Goal: Information Seeking & Learning: Learn about a topic

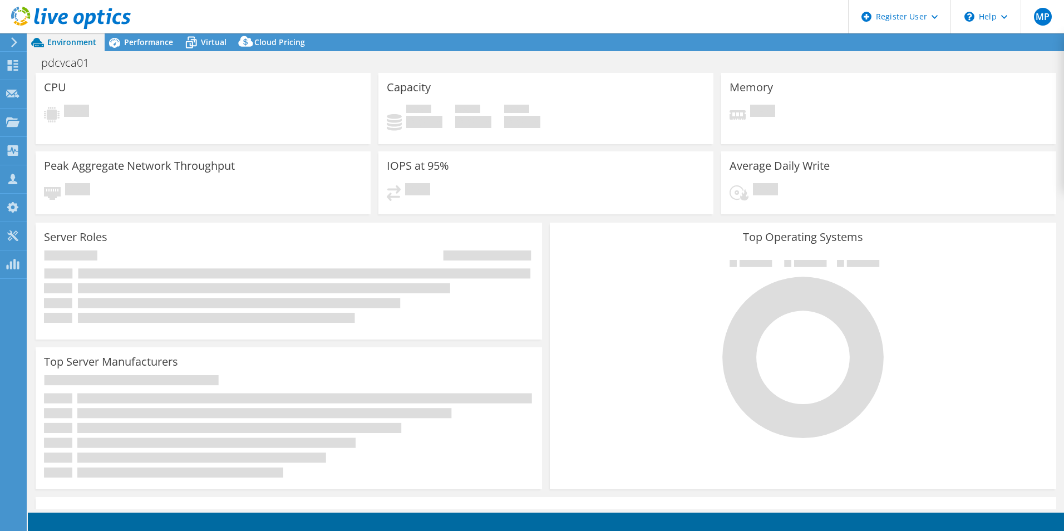
select select "[GEOGRAPHIC_DATA]"
select select "AUD"
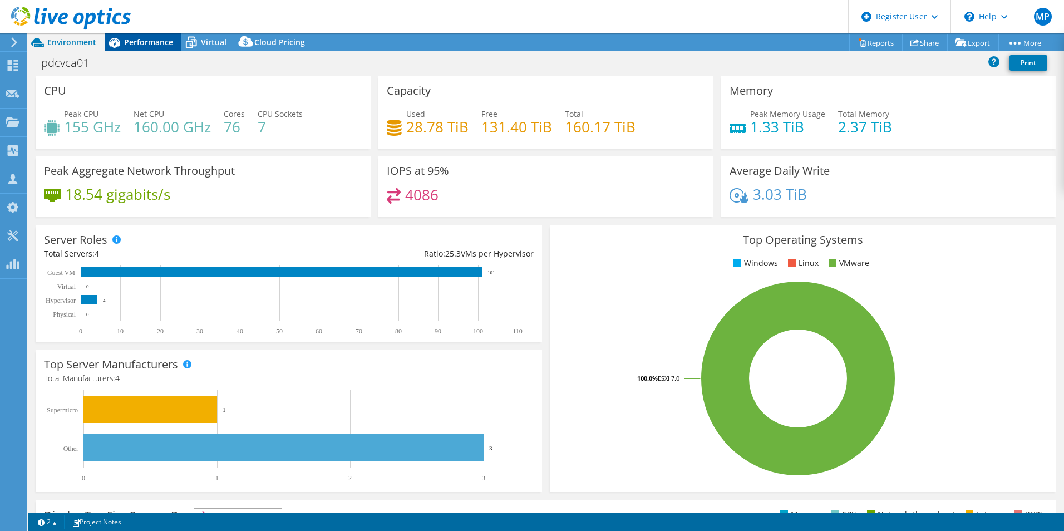
click at [148, 43] on span "Performance" at bounding box center [148, 42] width 49 height 11
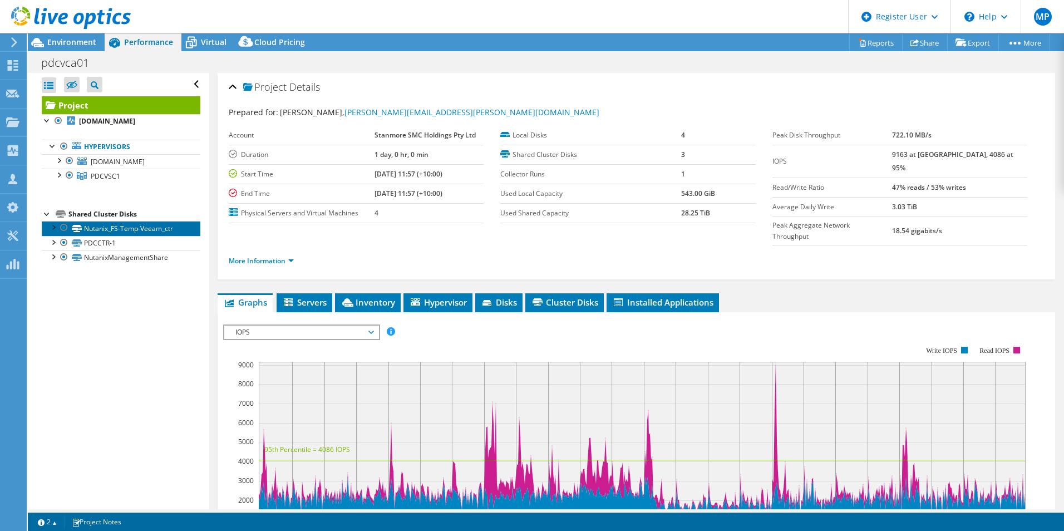
click at [133, 235] on link "Nutanix_FS-Temp-Veeam_ctr" at bounding box center [121, 228] width 159 height 14
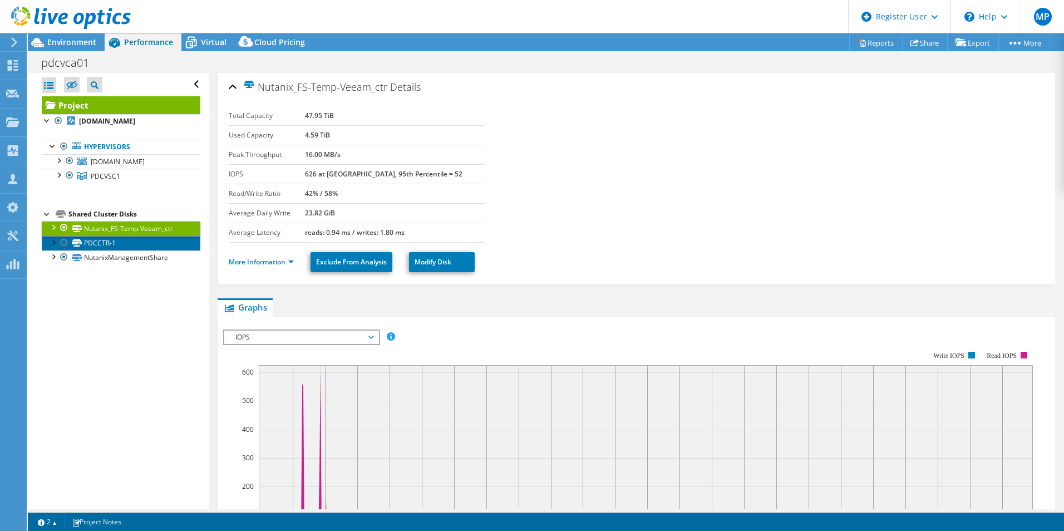
click at [120, 251] on link "PDCCTR-1" at bounding box center [121, 243] width 159 height 14
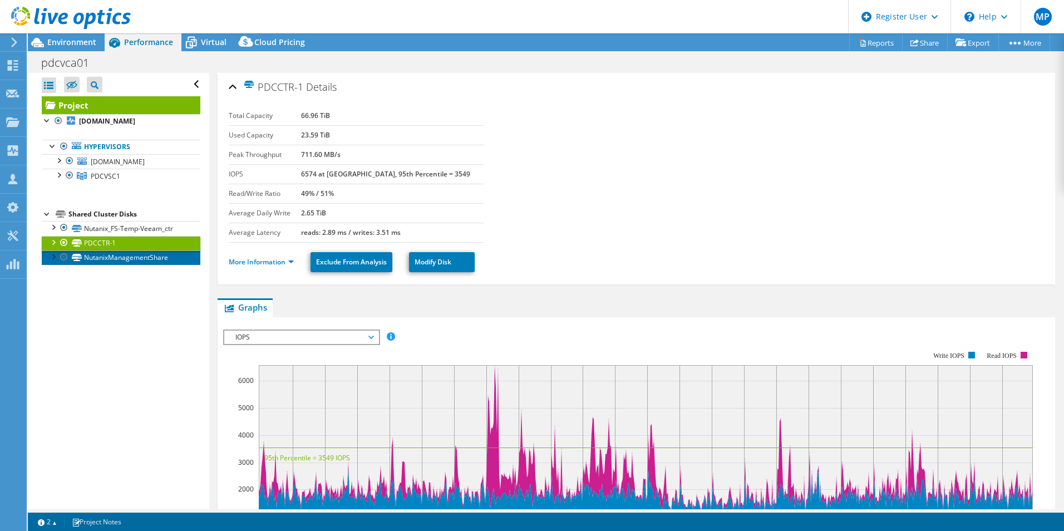
click at [163, 265] on link "NutanixManagementShare" at bounding box center [121, 258] width 159 height 14
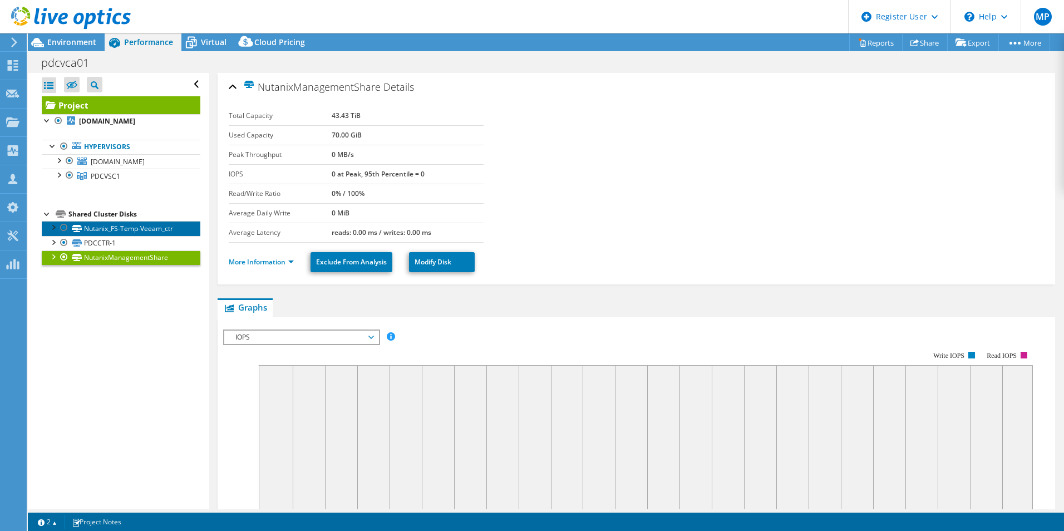
click at [120, 232] on link "Nutanix_FS-Temp-Veeam_ctr" at bounding box center [121, 228] width 159 height 14
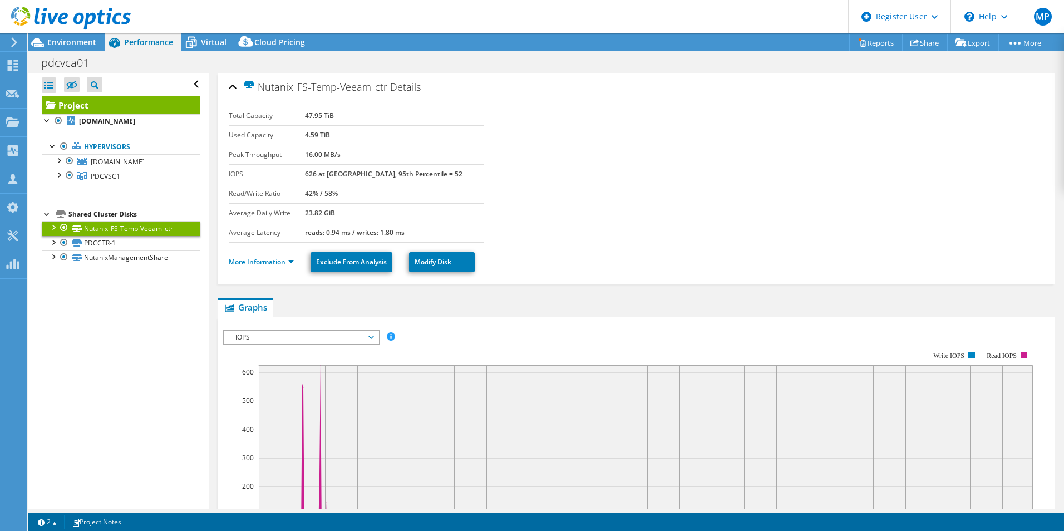
click at [53, 232] on div at bounding box center [52, 226] width 11 height 11
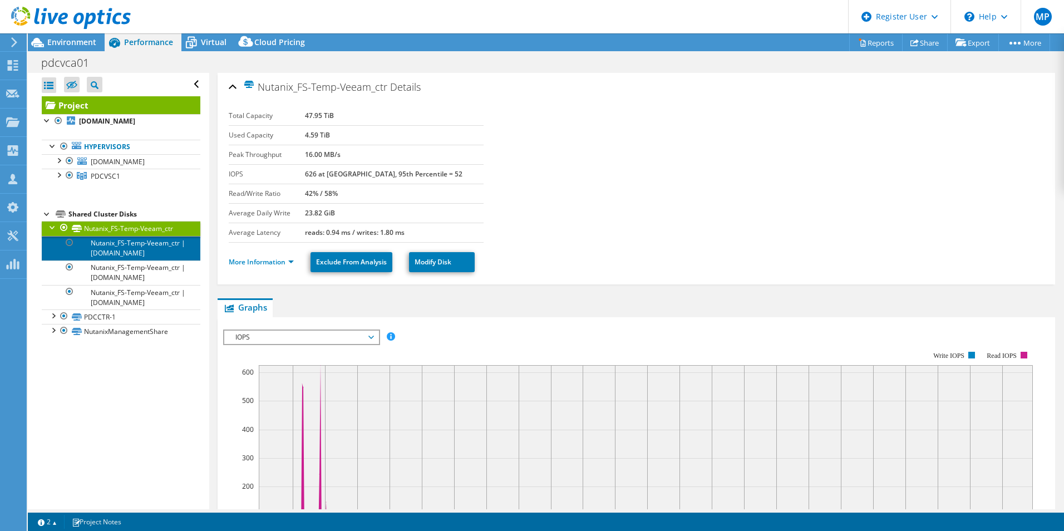
click at [125, 261] on link "Nutanix_FS-Temp-Veeam_ctr | [DOMAIN_NAME]" at bounding box center [121, 248] width 159 height 24
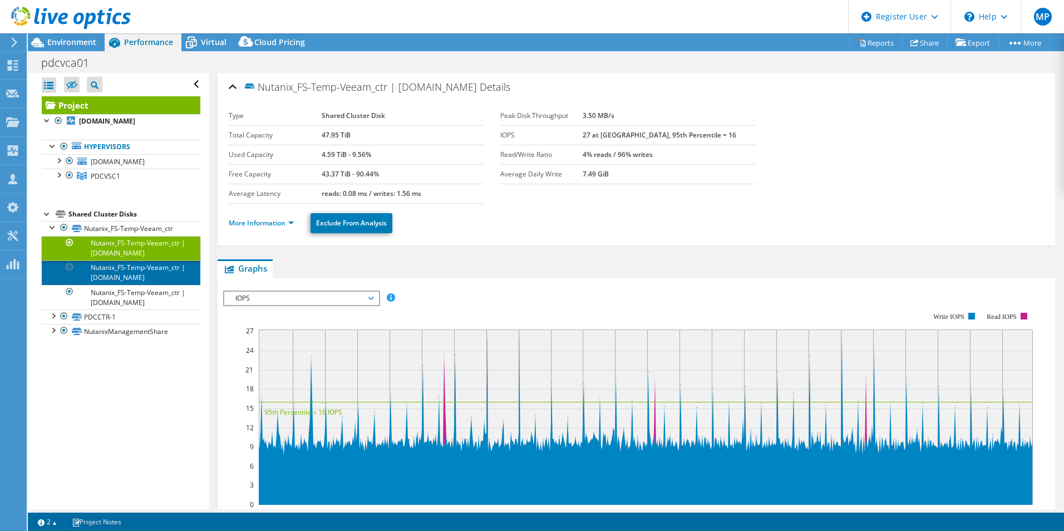
click at [138, 285] on link "Nutanix_FS-Temp-Veeam_ctr | [DOMAIN_NAME]" at bounding box center [121, 273] width 159 height 24
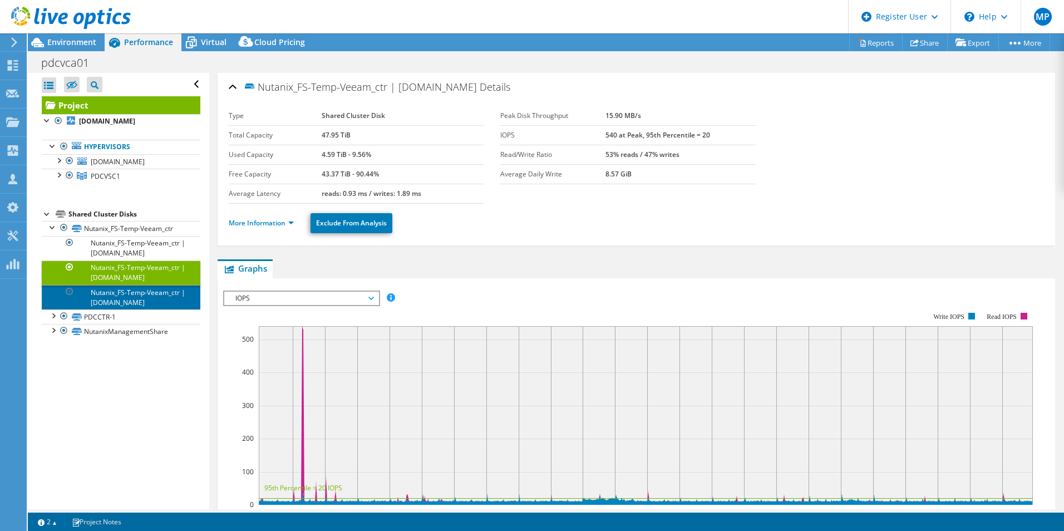
click at [145, 310] on link "Nutanix_FS-Temp-Veeam_ctr | [DOMAIN_NAME]" at bounding box center [121, 297] width 159 height 24
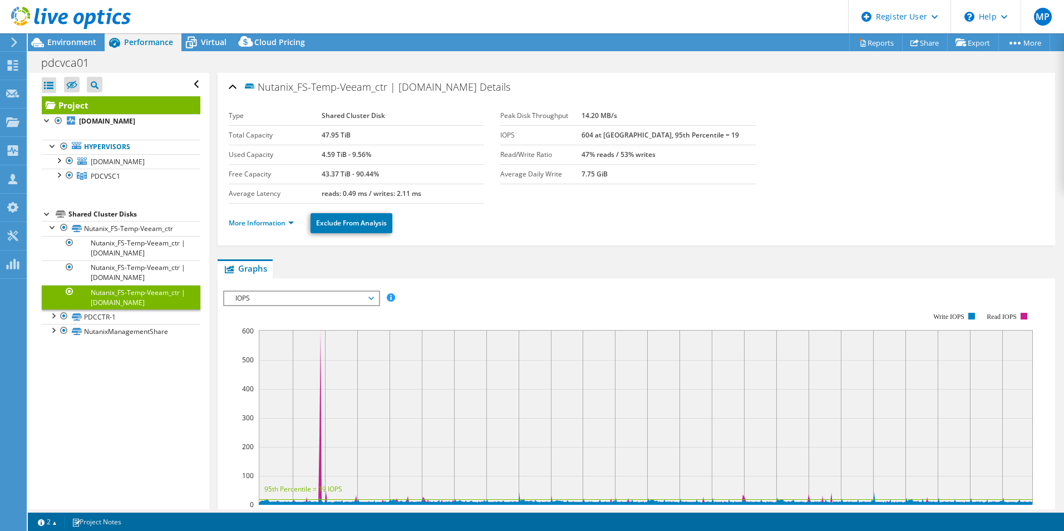
drag, startPoint x: 369, startPoint y: 89, endPoint x: 336, endPoint y: 117, distance: 43.4
click at [336, 117] on b "Shared Cluster Disk" at bounding box center [353, 115] width 63 height 9
drag, startPoint x: 460, startPoint y: 76, endPoint x: 262, endPoint y: 85, distance: 197.8
click at [262, 85] on div "Nutanix_FS-Temp-Veeam_ctr | [DOMAIN_NAME] Details" at bounding box center [637, 88] width 816 height 24
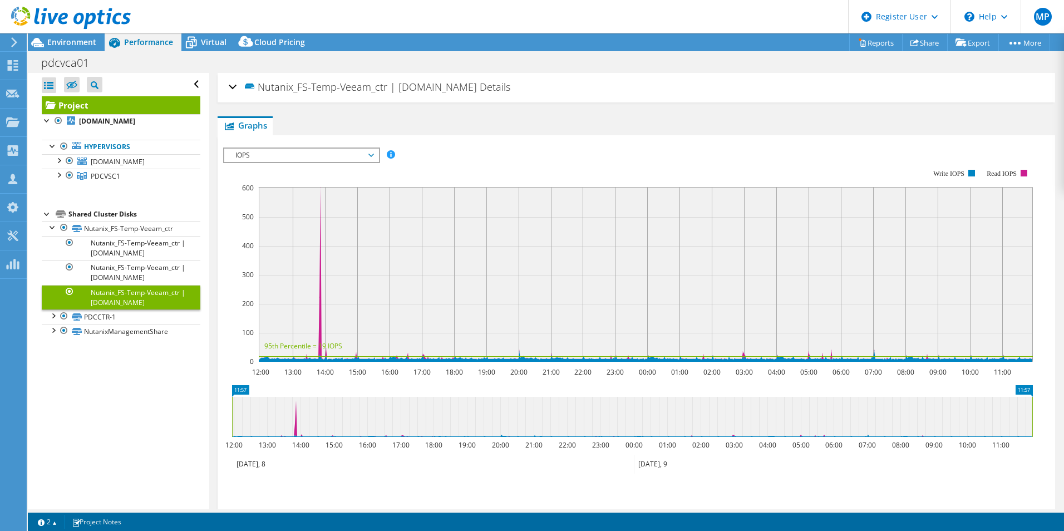
copy h2 "Nutanix_FS-Temp-Veeam_ctr | [DOMAIN_NAME] Details"
click at [127, 248] on link "Nutanix_FS-Temp-Veeam_ctr | [DOMAIN_NAME]" at bounding box center [121, 248] width 159 height 24
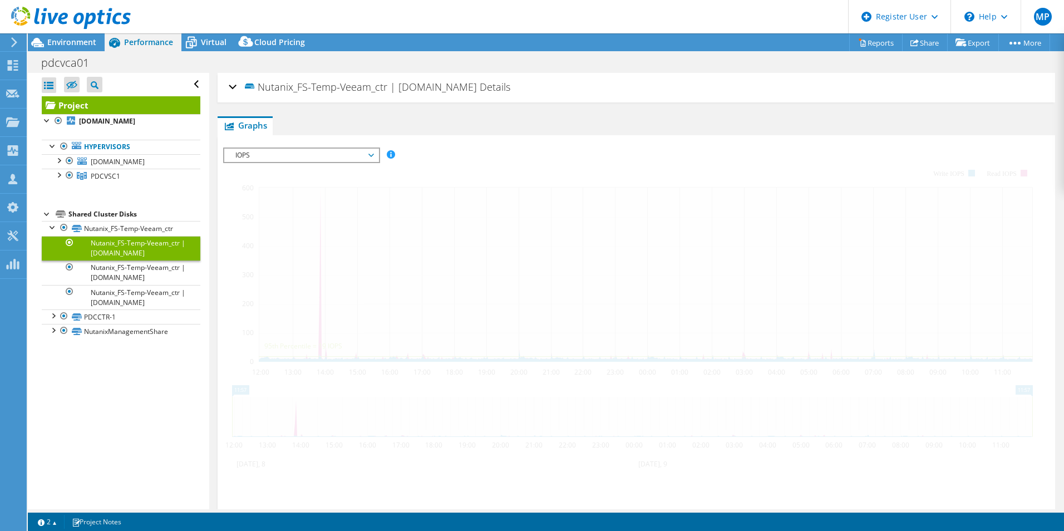
click at [364, 90] on span "Nutanix_FS-Temp-Veeam_ctr | [DOMAIN_NAME]" at bounding box center [360, 86] width 234 height 13
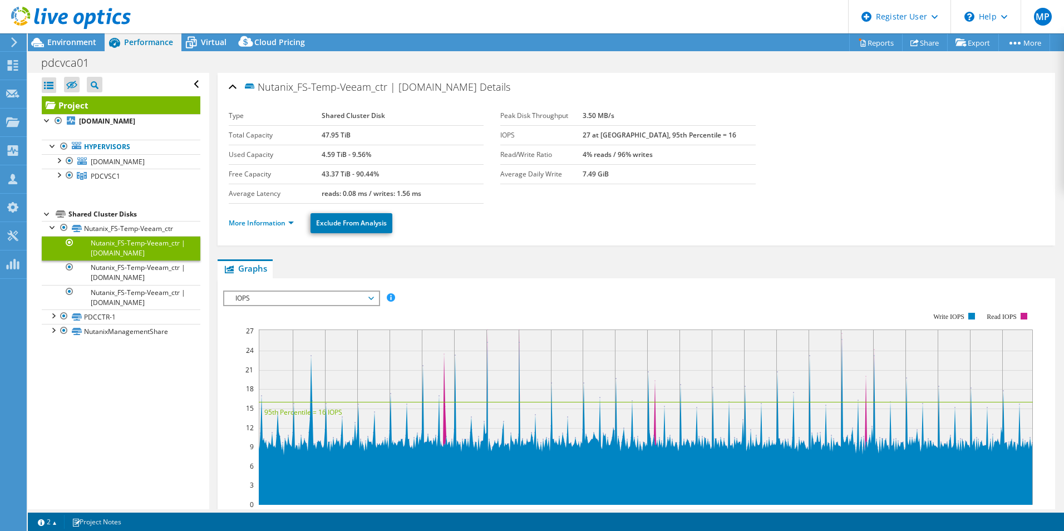
click at [332, 173] on b "43.37 TiB - 90.44%" at bounding box center [350, 173] width 57 height 9
click at [364, 183] on td "43.37 TiB - 90.44%" at bounding box center [403, 173] width 162 height 19
click at [384, 175] on td "43.37 TiB - 90.44%" at bounding box center [403, 173] width 162 height 19
drag, startPoint x: 340, startPoint y: 171, endPoint x: 319, endPoint y: 171, distance: 21.2
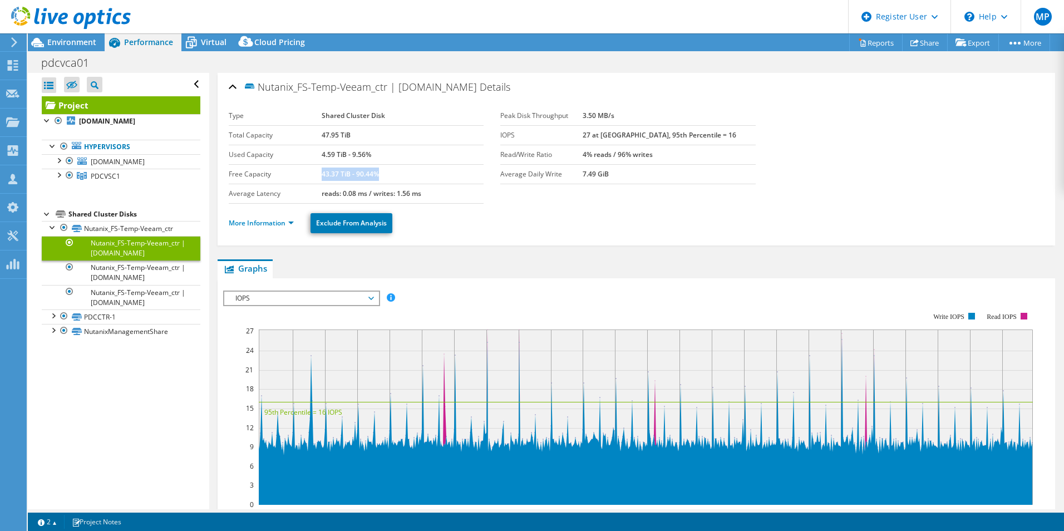
click at [322, 171] on td "43.37 TiB - 90.44%" at bounding box center [403, 173] width 162 height 19
copy b "43.37 TiB - 90.44%"
click at [134, 235] on link "Nutanix_FS-Temp-Veeam_ctr" at bounding box center [121, 228] width 159 height 14
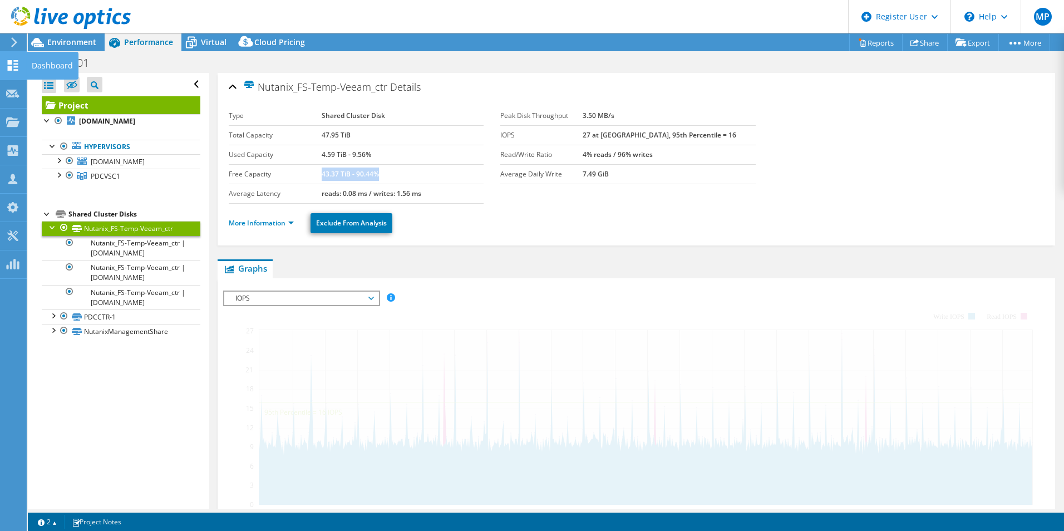
click at [14, 61] on use at bounding box center [13, 65] width 11 height 11
